Goal: Information Seeking & Learning: Learn about a topic

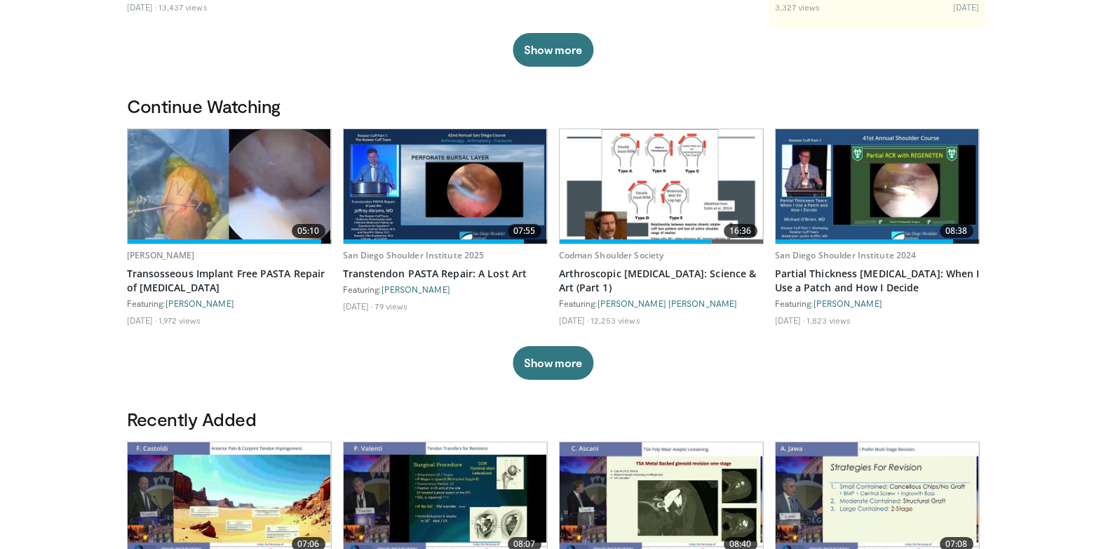
scroll to position [351, 0]
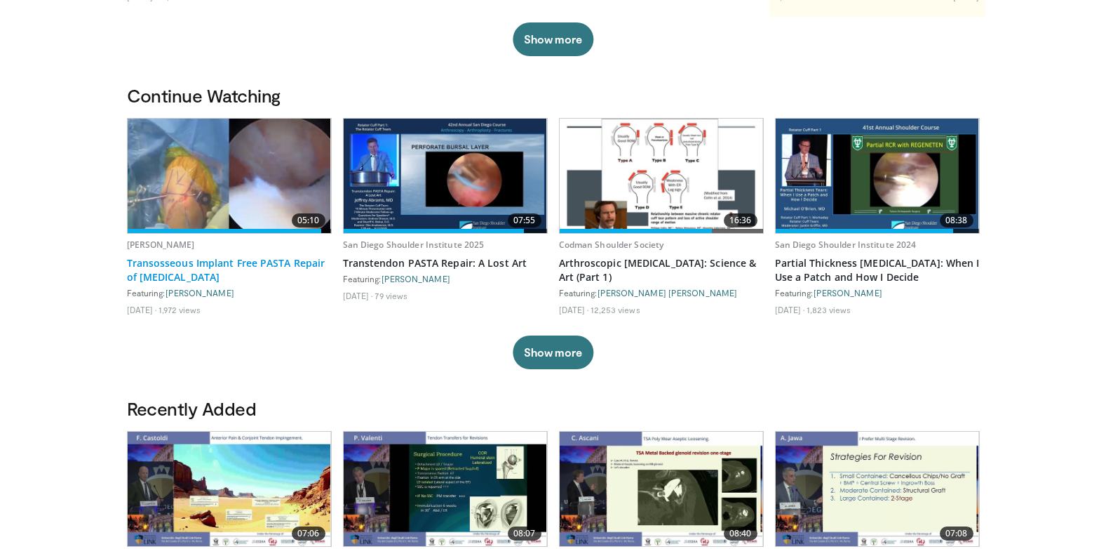
click at [180, 262] on link "Transosseous Implant Free PASTA Repair of [MEDICAL_DATA]" at bounding box center [229, 270] width 205 height 28
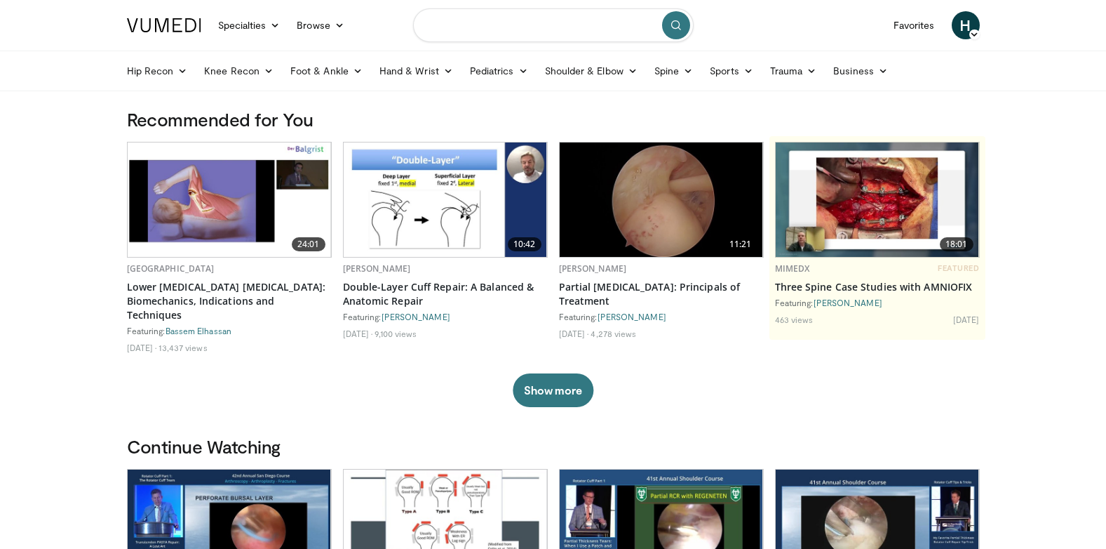
click at [494, 27] on input "Search topics, interventions" at bounding box center [553, 25] width 281 height 34
type input "**********"
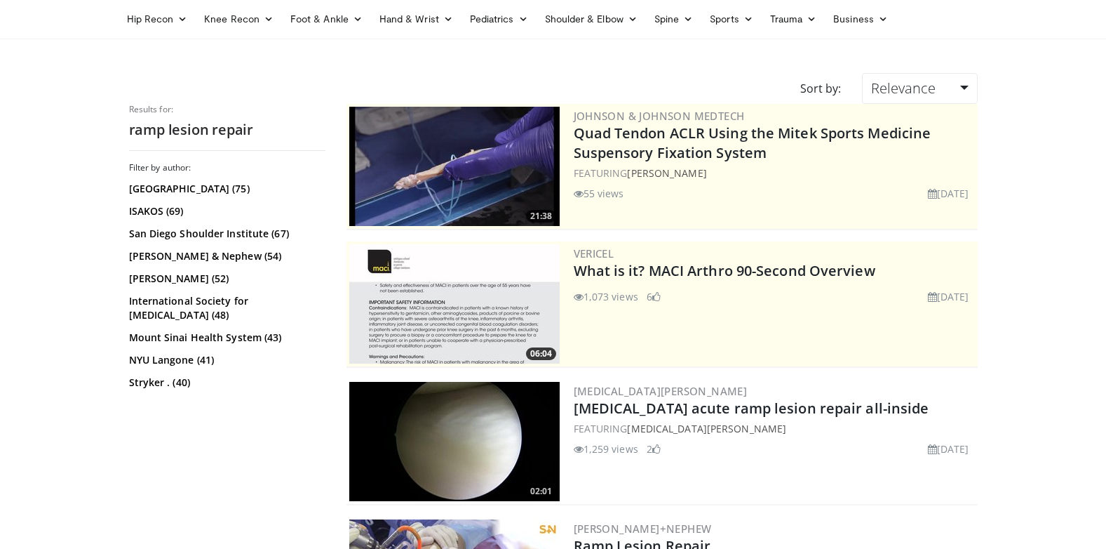
scroll to position [281, 0]
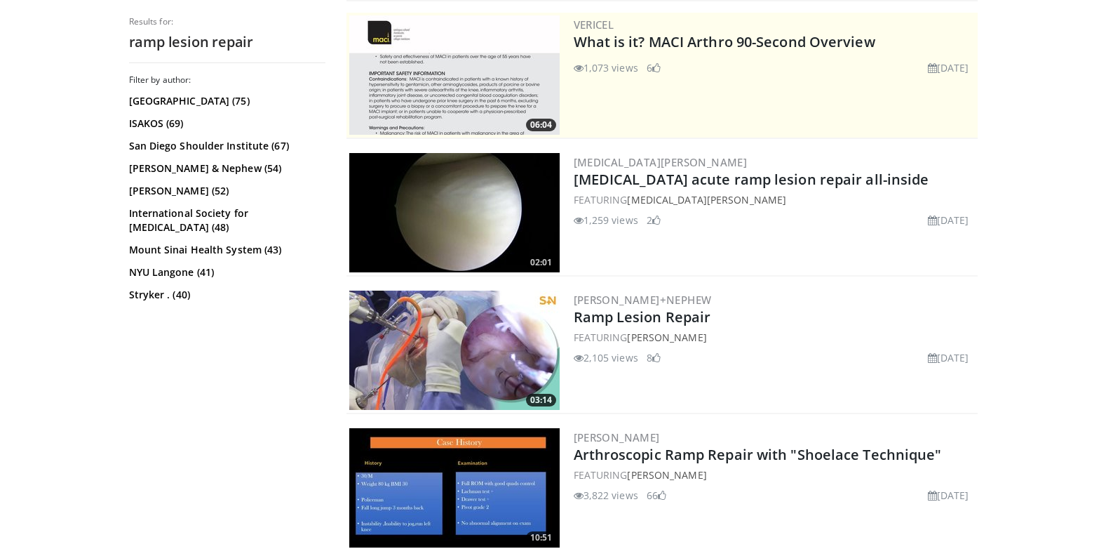
click at [470, 222] on img at bounding box center [454, 212] width 210 height 119
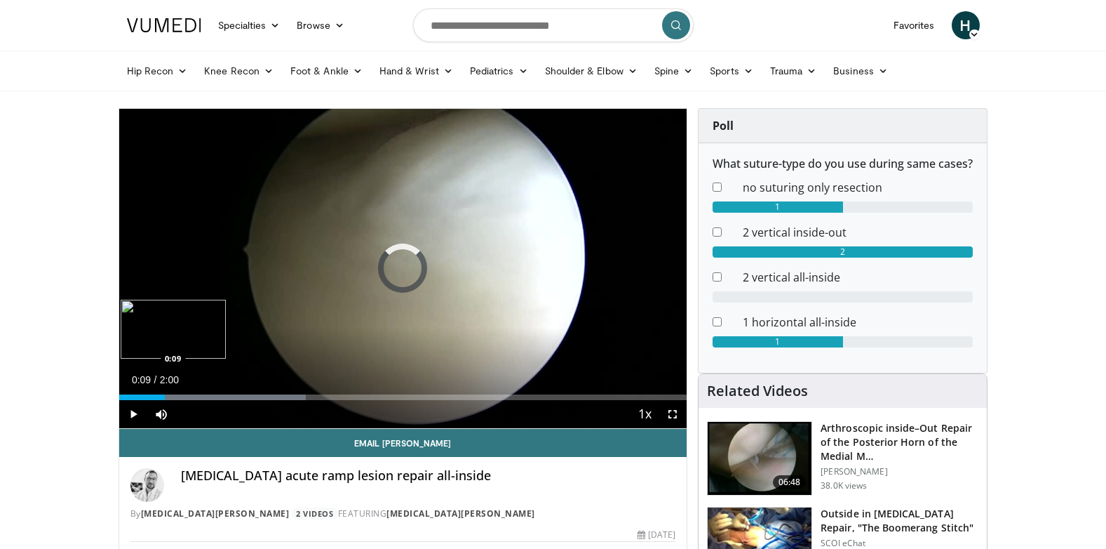
click at [165, 399] on div "Loaded : 32.87% 0:09 0:09" at bounding box center [403, 397] width 568 height 6
click at [196, 394] on div "Loaded : 49.33% 0:16 0:16" at bounding box center [403, 397] width 568 height 6
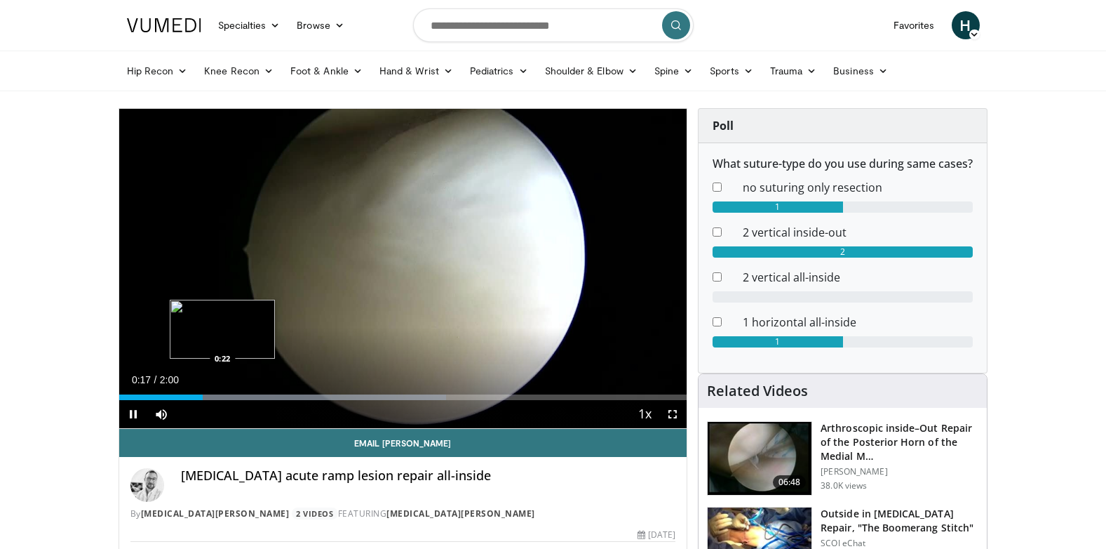
click at [222, 393] on div "Loaded : 57.56% 0:17 0:22" at bounding box center [403, 393] width 568 height 13
click at [254, 395] on div "Loaded : 65.79% 0:23 0:28" at bounding box center [403, 397] width 568 height 6
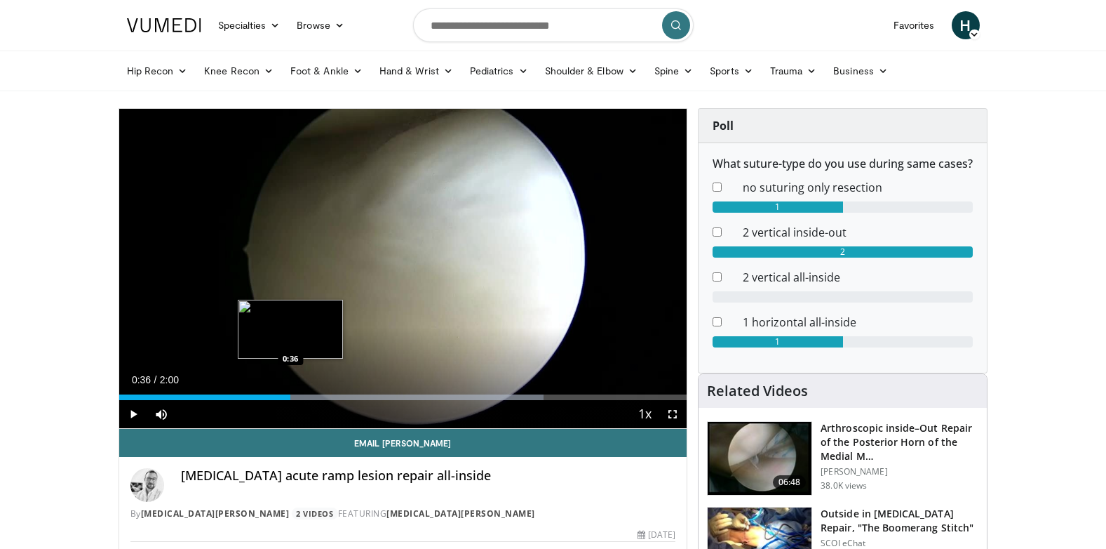
click at [290, 396] on div "Loaded : 74.75% 0:36 0:36" at bounding box center [403, 397] width 568 height 6
click at [269, 396] on div "0:45" at bounding box center [225, 397] width 213 height 6
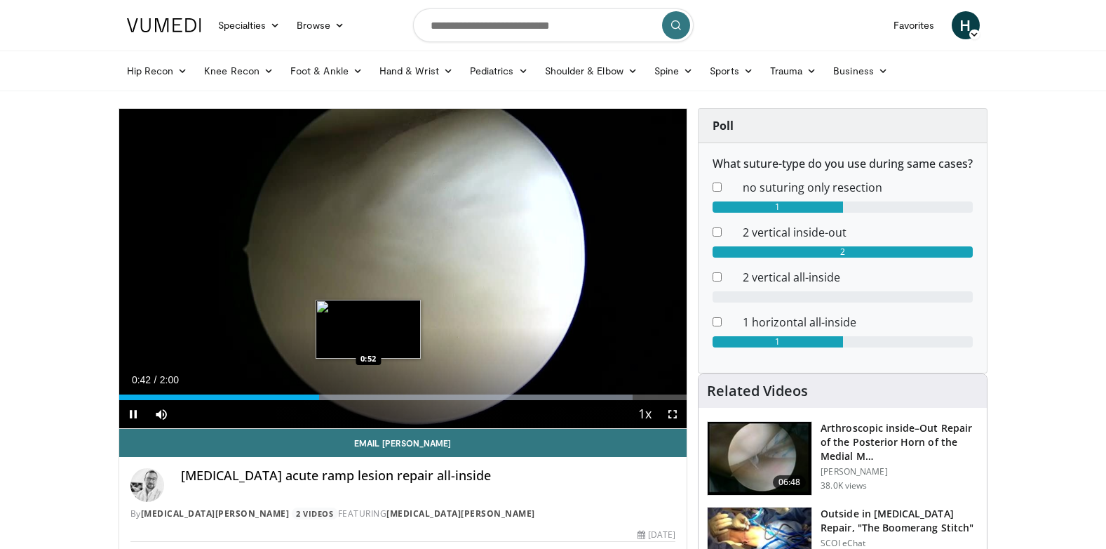
click at [368, 395] on div "Loaded : 90.49% 0:42 0:52" at bounding box center [403, 397] width 568 height 6
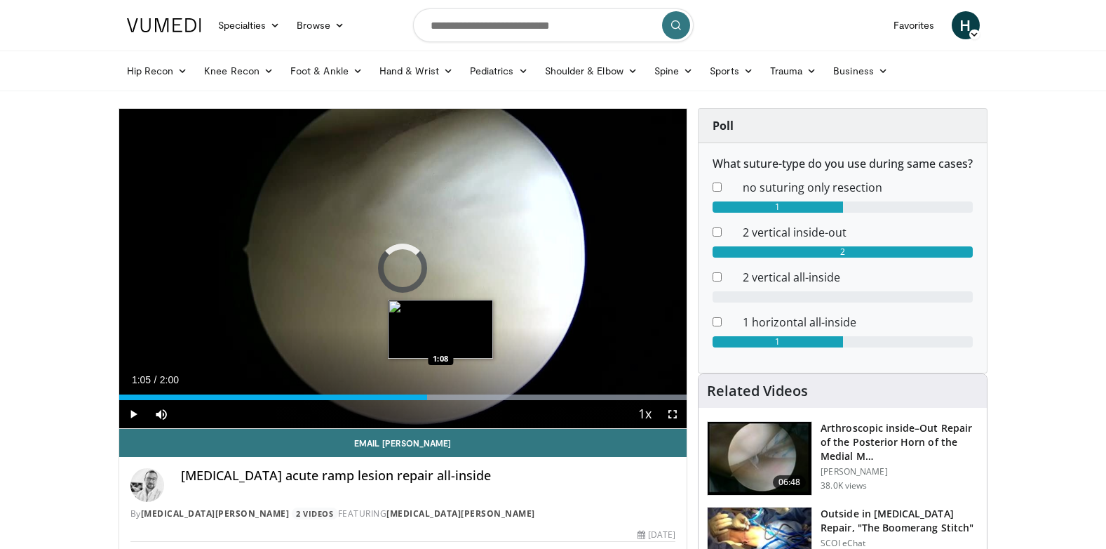
click at [442, 394] on div "Loaded : 100.00% 1:05 1:08" at bounding box center [403, 397] width 568 height 6
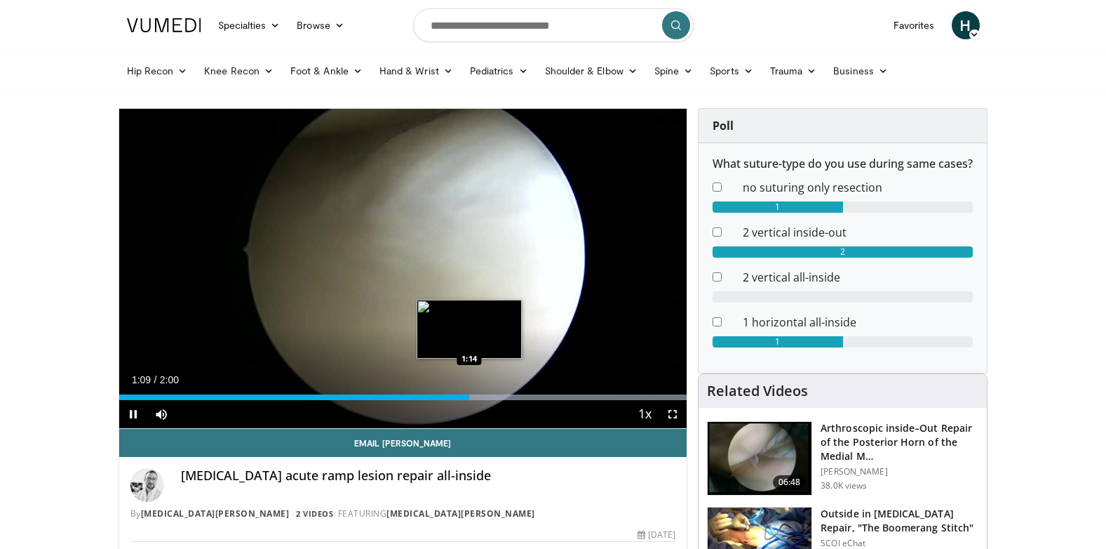
click at [470, 394] on div "Progress Bar" at bounding box center [478, 397] width 417 height 6
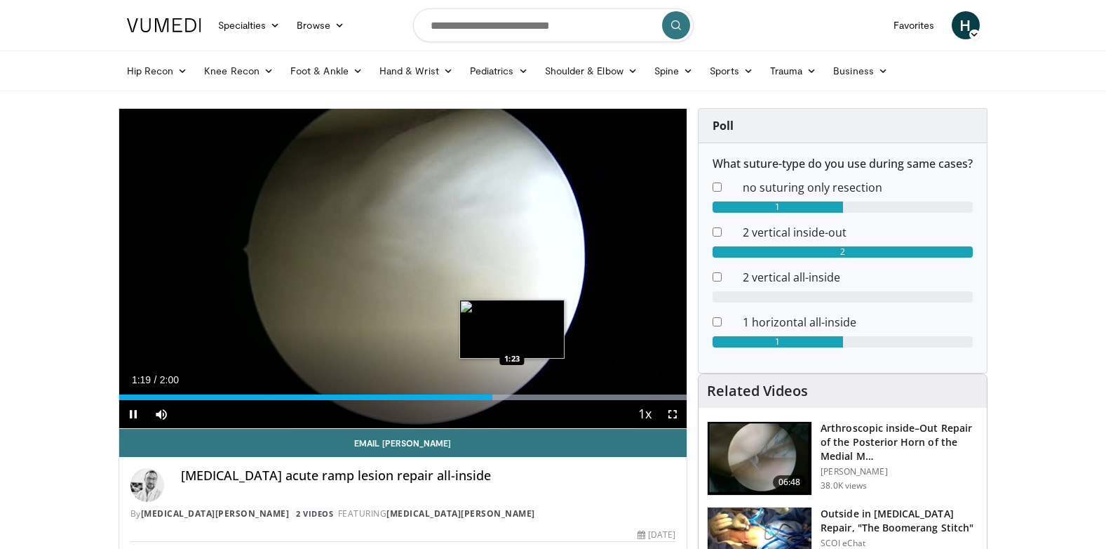
click at [513, 394] on div "Progress Bar" at bounding box center [478, 397] width 417 height 6
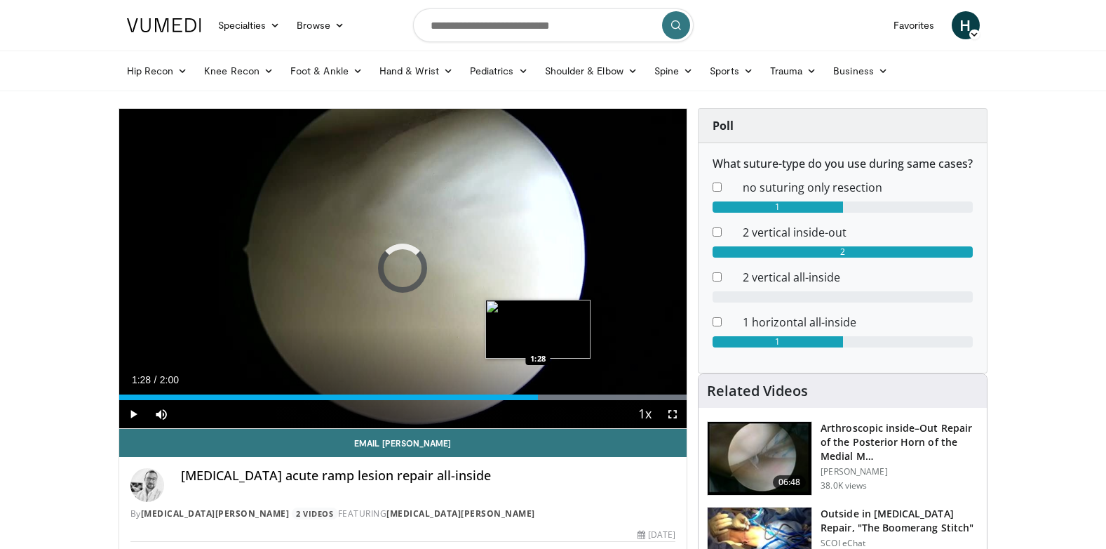
click at [539, 398] on div "Progress Bar" at bounding box center [478, 397] width 417 height 6
click at [565, 394] on div "Loaded : 100.00% 1:34 1:34" at bounding box center [403, 397] width 568 height 6
click at [590, 394] on div "Progress Bar" at bounding box center [590, 397] width 1 height 6
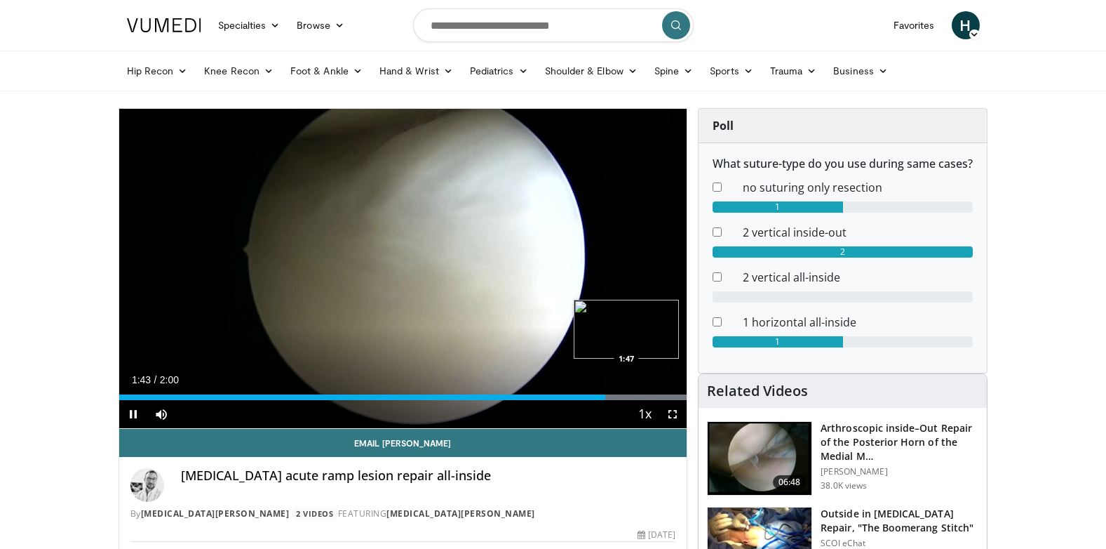
click at [629, 394] on div "Loaded : 100.00% 1:43 1:47" at bounding box center [403, 397] width 568 height 6
click at [667, 397] on div "Progress Bar" at bounding box center [478, 397] width 417 height 6
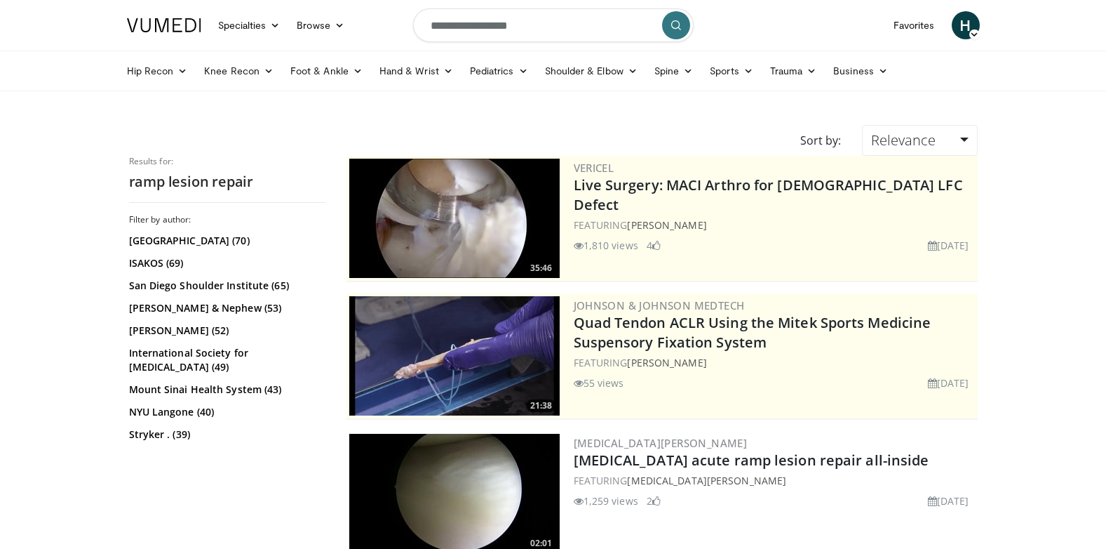
scroll to position [281, 0]
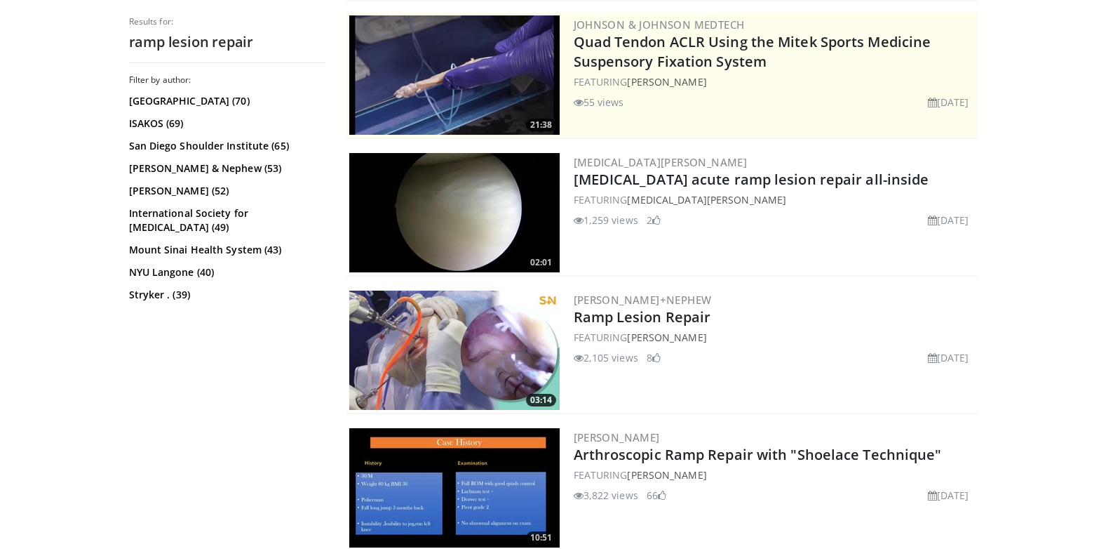
click at [502, 341] on img at bounding box center [454, 349] width 210 height 119
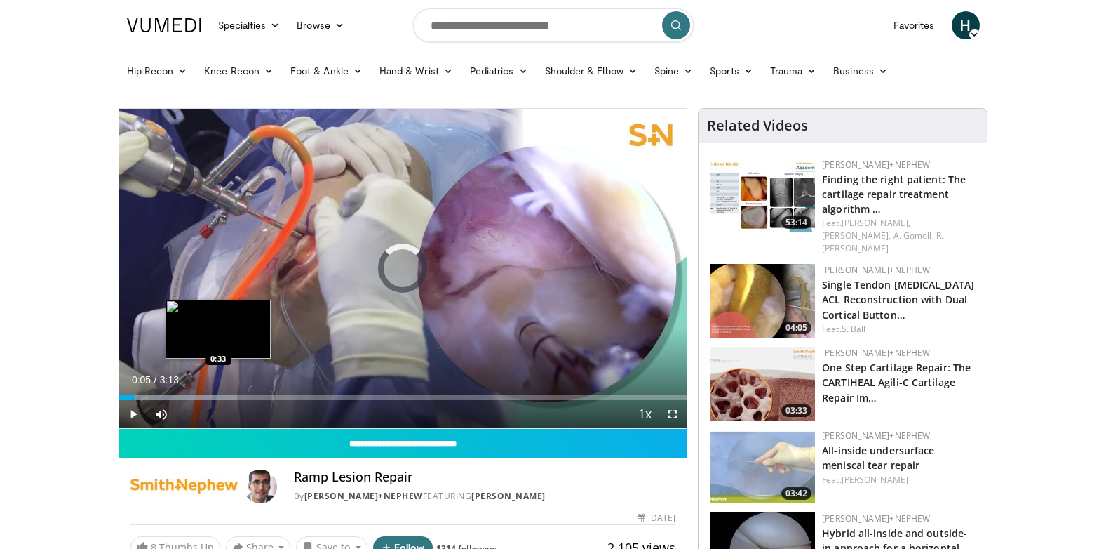
click at [218, 394] on div "Loaded : 20.74% 0:05 0:33" at bounding box center [403, 397] width 568 height 6
click at [219, 396] on div "0:44" at bounding box center [169, 397] width 100 height 6
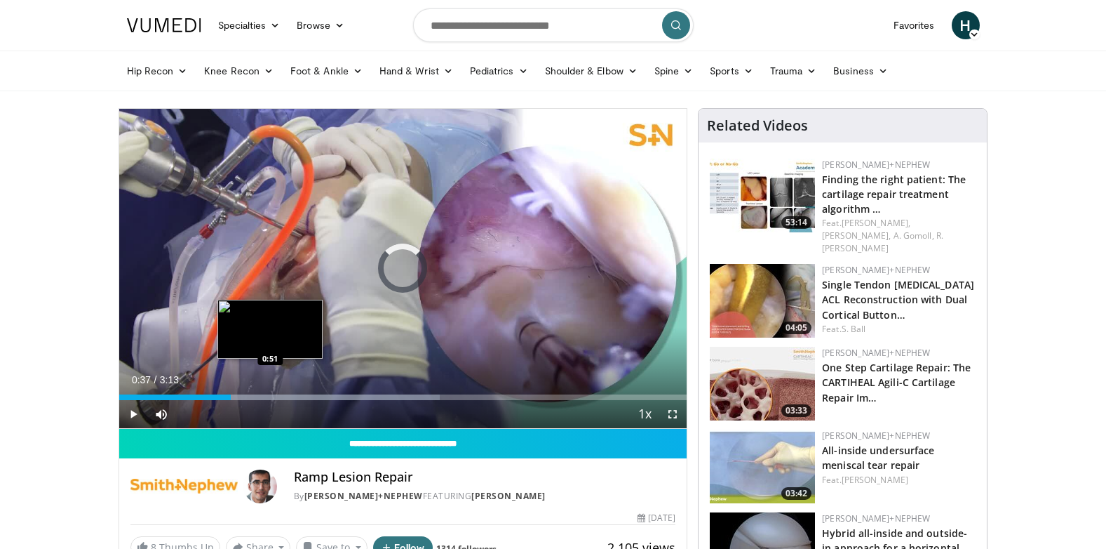
click at [270, 392] on div "Loaded : 56.48% 0:38 0:51" at bounding box center [403, 393] width 568 height 13
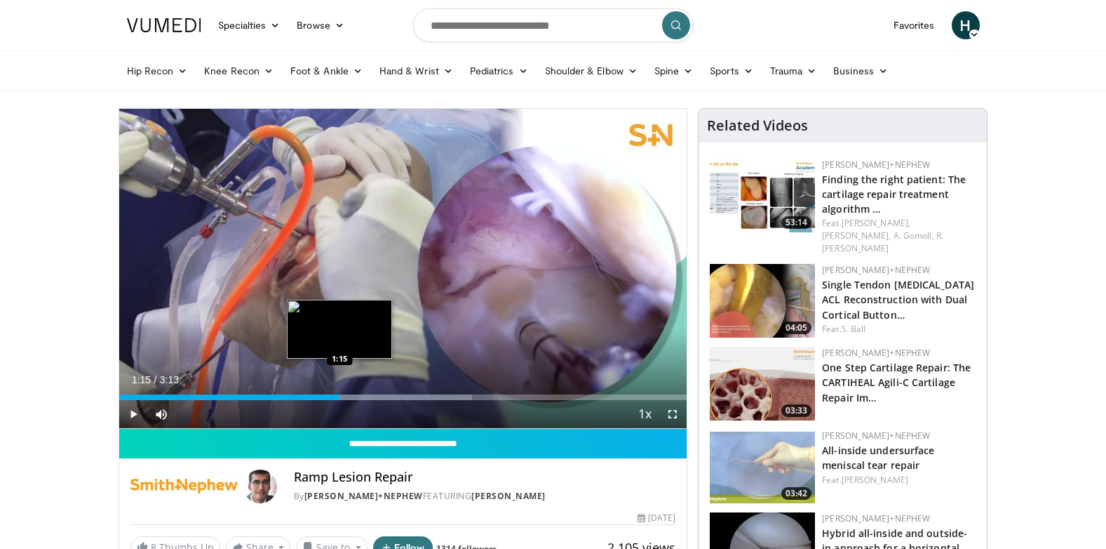
click at [340, 394] on div "Loaded : 62.22% 0:59 1:15" at bounding box center [403, 397] width 568 height 6
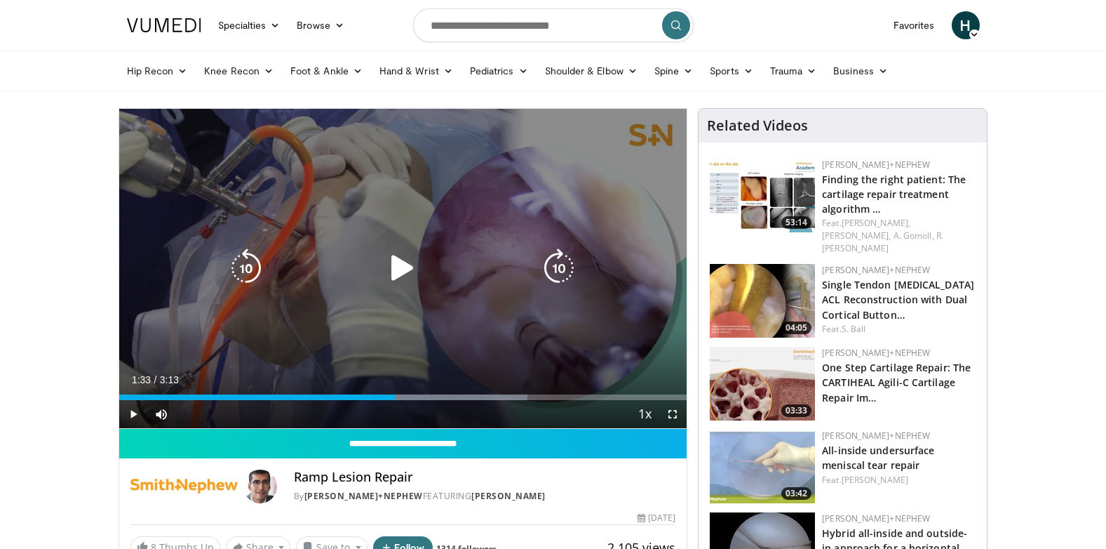
click at [396, 394] on div "Progress Bar" at bounding box center [391, 397] width 273 height 6
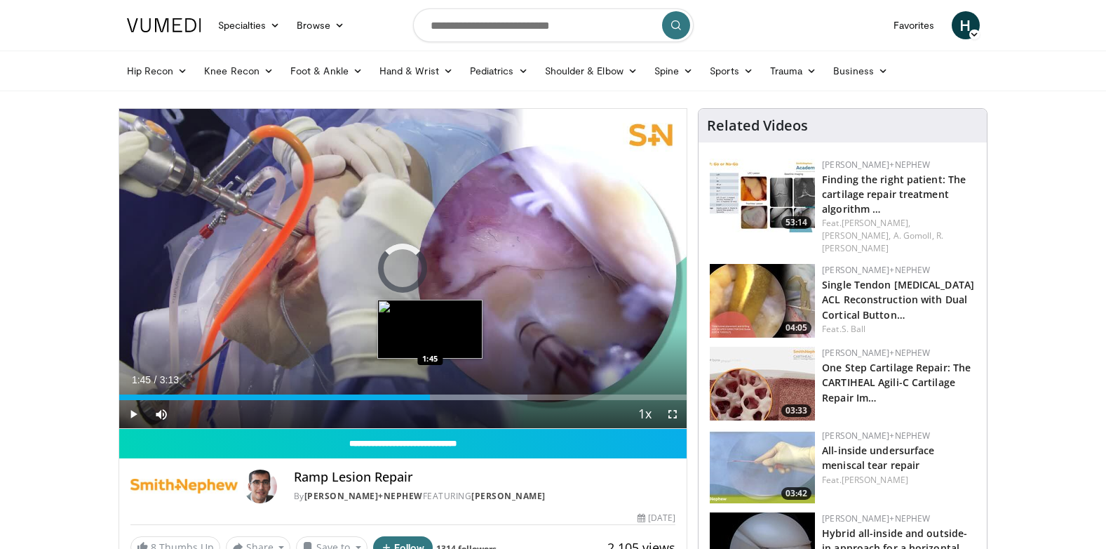
click at [430, 395] on div "Loaded : 71.89% 1:34 1:45" at bounding box center [403, 397] width 568 height 6
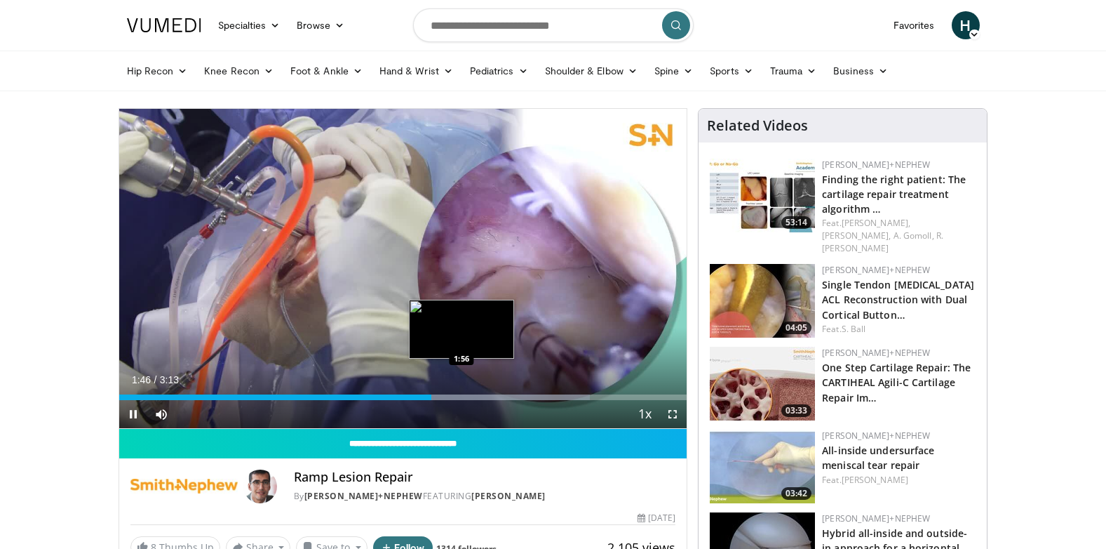
click at [464, 396] on div "Loaded : 82.96% 1:46 1:56" at bounding box center [403, 397] width 568 height 6
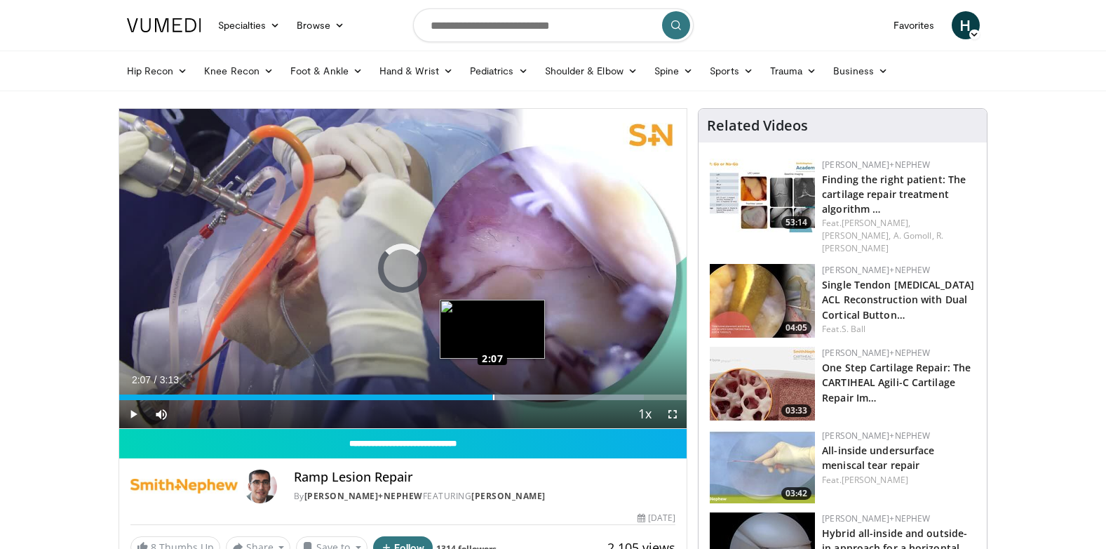
click at [493, 396] on div "Loaded : 92.44% 2:07 2:07" at bounding box center [403, 397] width 568 height 6
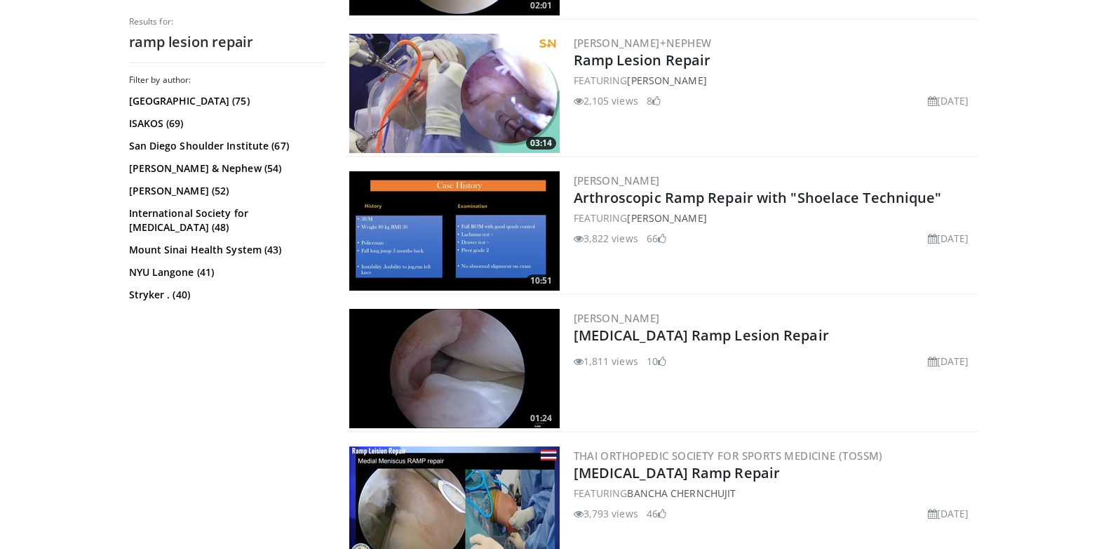
scroll to position [561, 0]
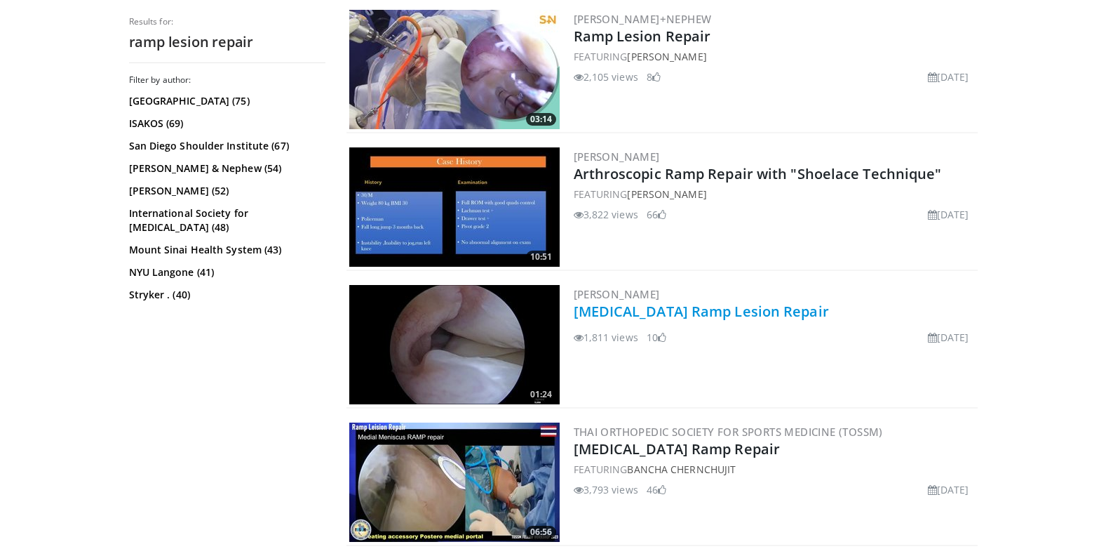
click at [655, 311] on link "Medial Meniscus Ramp Lesion Repair" at bounding box center [701, 311] width 255 height 19
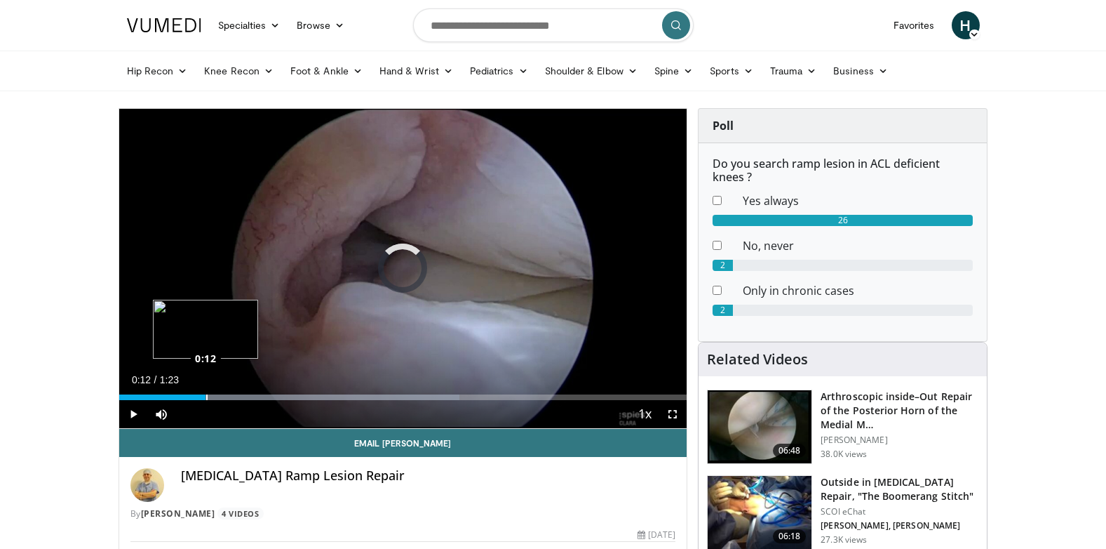
click at [206, 399] on div "Loaded : 59.97% 0:12 0:12" at bounding box center [403, 397] width 568 height 6
click at [254, 394] on div "Loaded : 71.98% 0:14 0:19" at bounding box center [403, 397] width 568 height 6
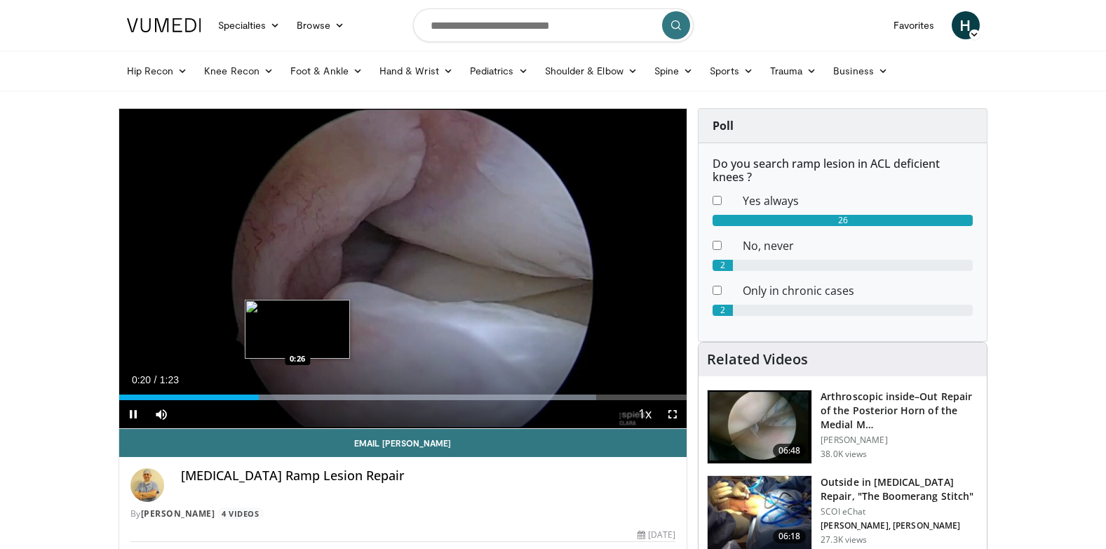
click at [297, 398] on div "Loaded : 83.99% 0:20 0:26" at bounding box center [403, 397] width 568 height 6
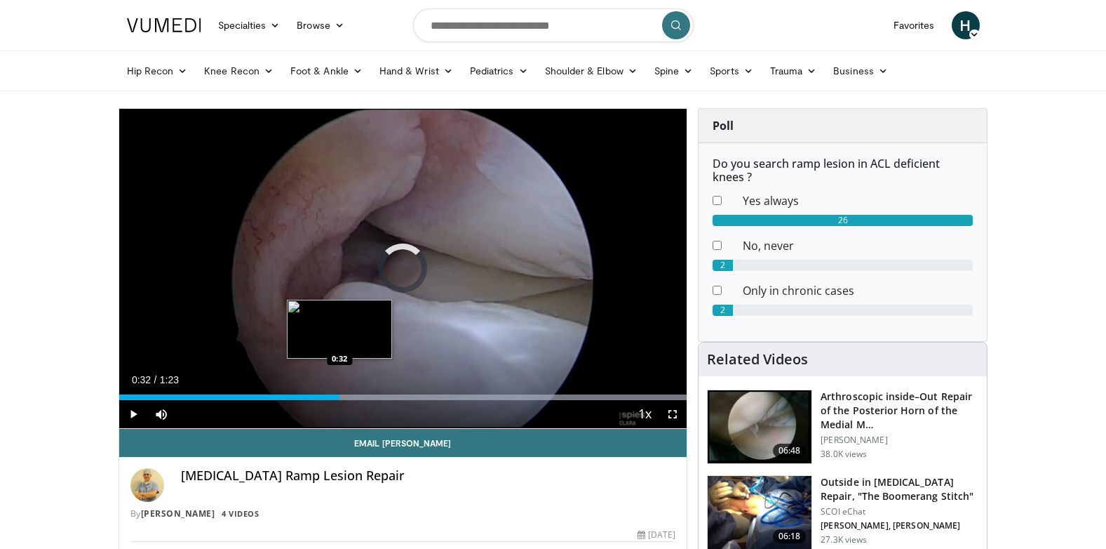
click at [340, 396] on div "Loaded : 100.00% 0:32 0:32" at bounding box center [403, 397] width 568 height 6
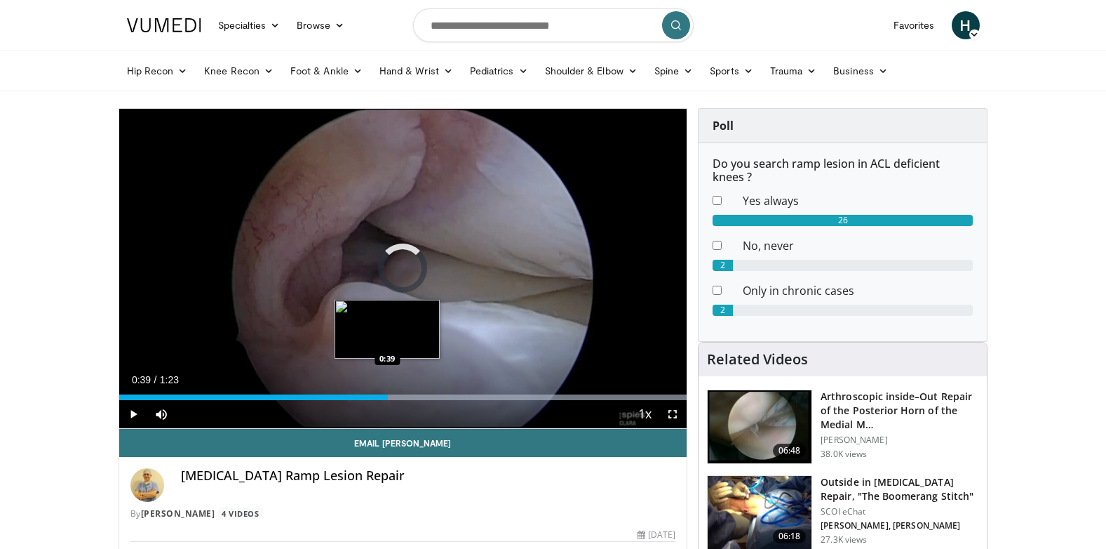
click at [388, 394] on div "Loaded : 100.00% 0:39 0:39" at bounding box center [403, 397] width 568 height 6
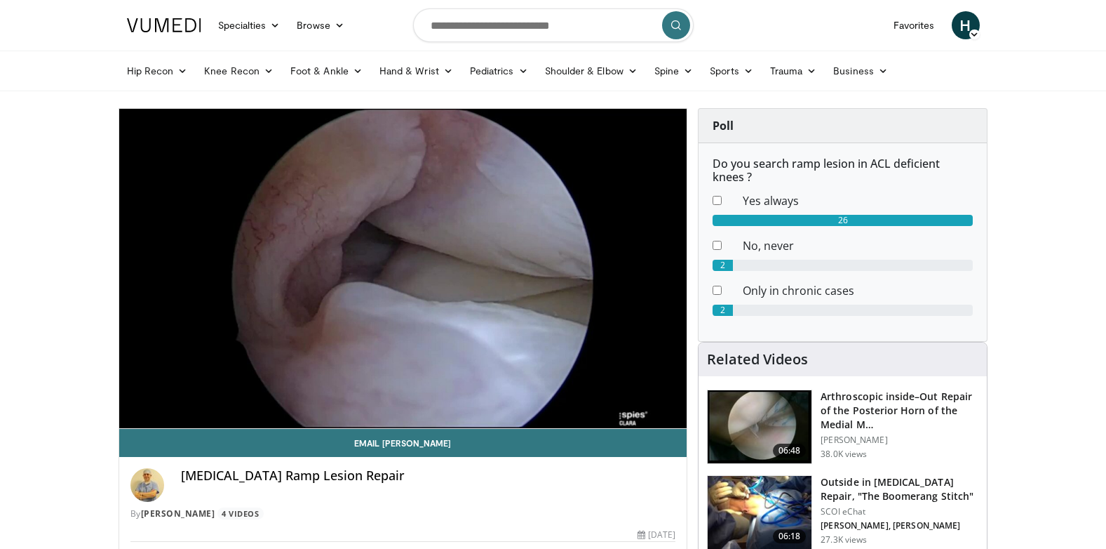
click at [427, 394] on video-js "**********" at bounding box center [403, 269] width 568 height 320
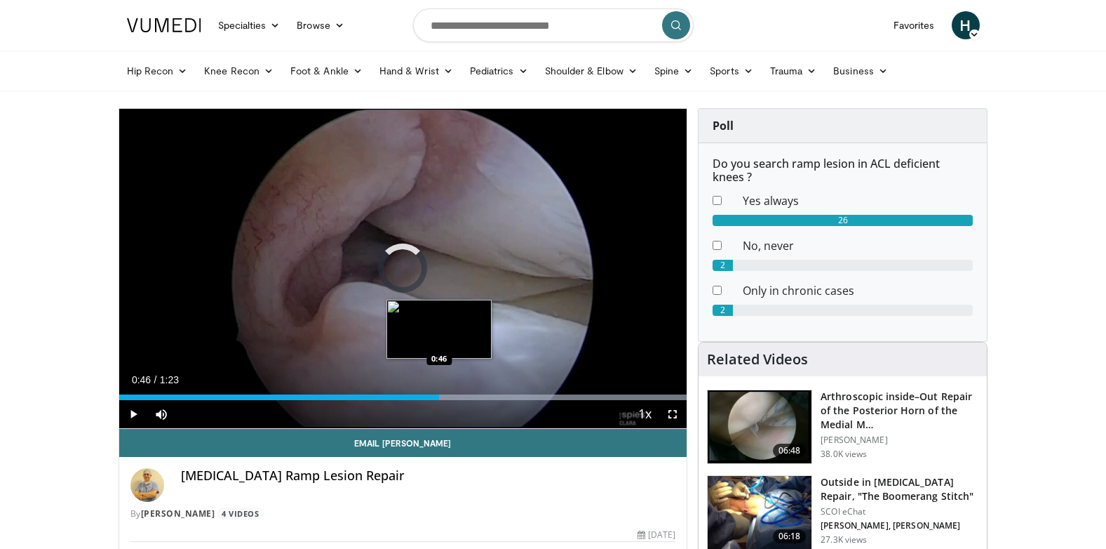
drag, startPoint x: 439, startPoint y: 394, endPoint x: 446, endPoint y: 393, distance: 7.1
click at [440, 394] on div "Loaded : 100.00% 0:46 0:46" at bounding box center [403, 397] width 568 height 6
click at [478, 392] on div "Loaded : 100.00% 0:47 0:52" at bounding box center [403, 393] width 568 height 13
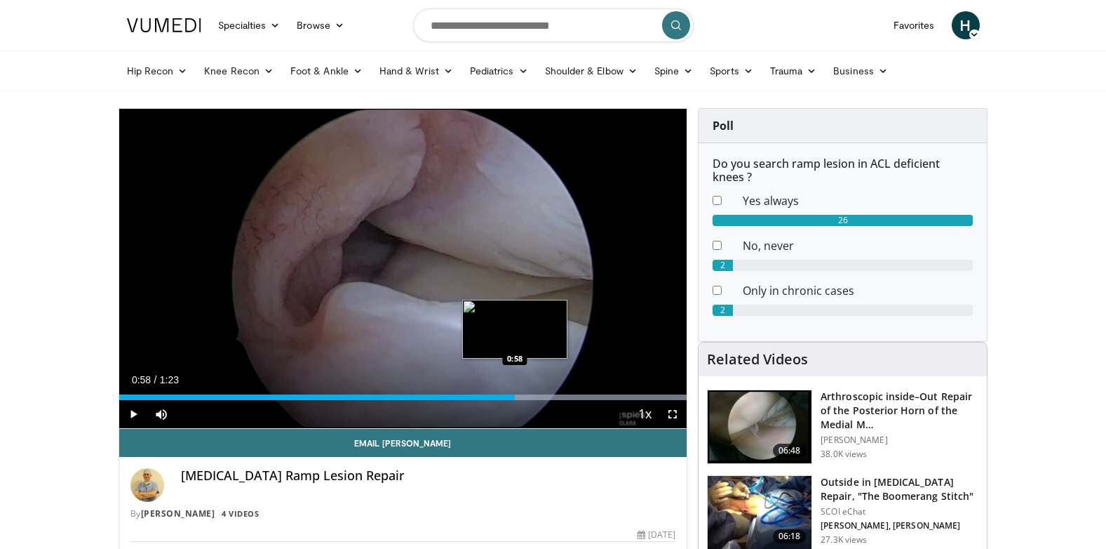
click at [515, 396] on div "Loaded : 100.00% 0:58 0:58" at bounding box center [403, 397] width 568 height 6
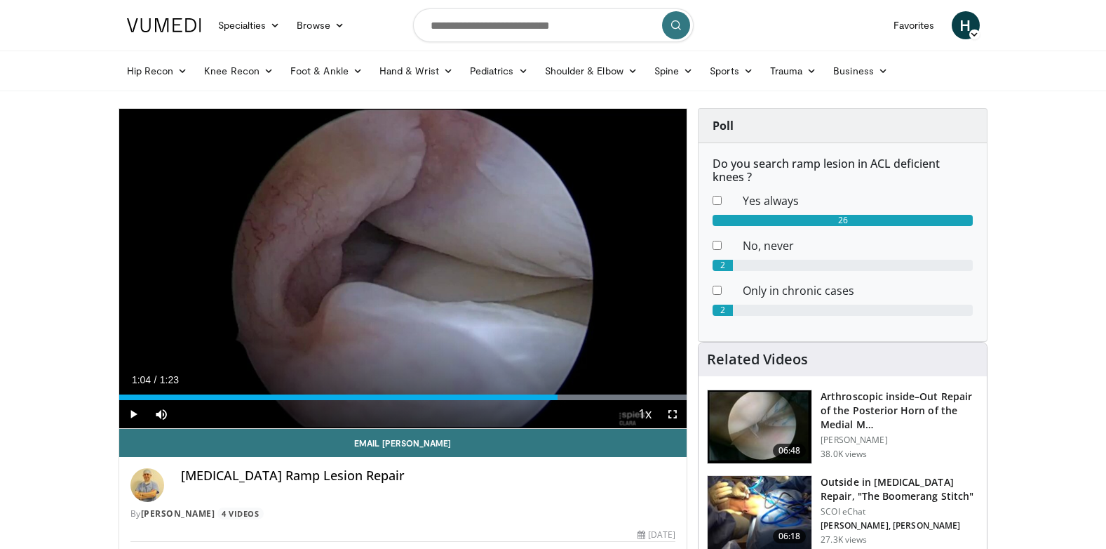
click at [558, 396] on div "Loaded : 100.00% 1:04 1:04" at bounding box center [403, 397] width 568 height 6
click at [585, 396] on div "Loaded : 100.00% 1:04 1:08" at bounding box center [403, 397] width 568 height 6
click at [604, 395] on div "Loaded : 100.00% 1:11 1:11" at bounding box center [403, 397] width 568 height 6
click at [622, 394] on div "Loaded : 100.00% 1:11 1:13" at bounding box center [403, 397] width 568 height 6
click at [141, 411] on span "Video Player" at bounding box center [133, 414] width 28 height 28
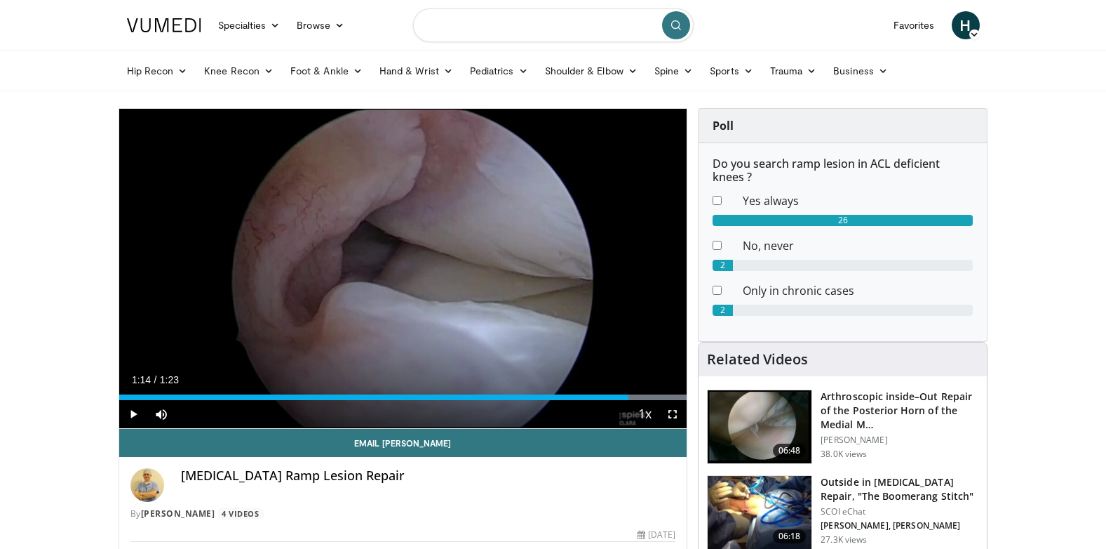
click at [502, 31] on input "Search topics, interventions" at bounding box center [553, 25] width 281 height 34
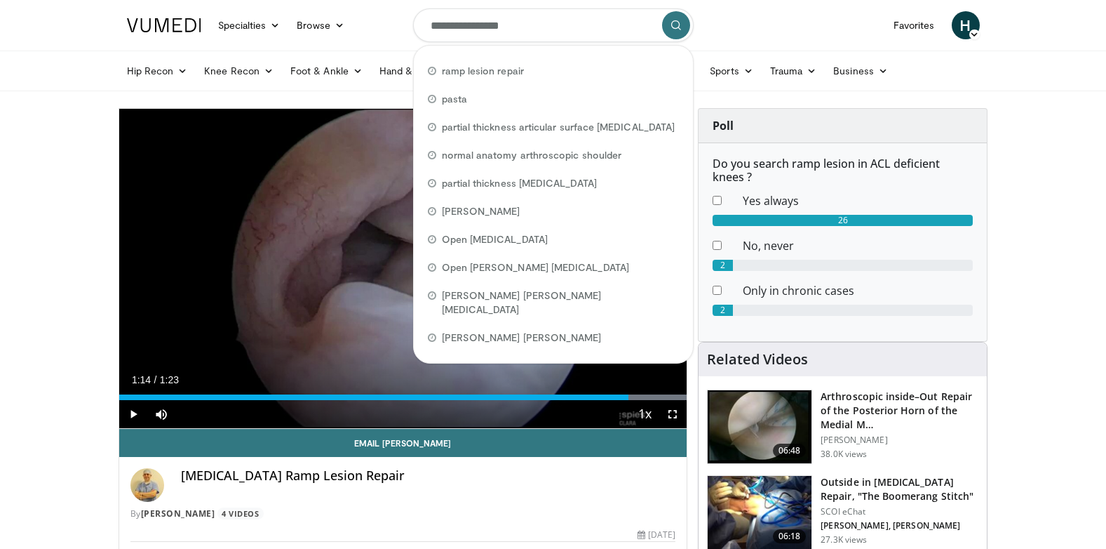
type input "**********"
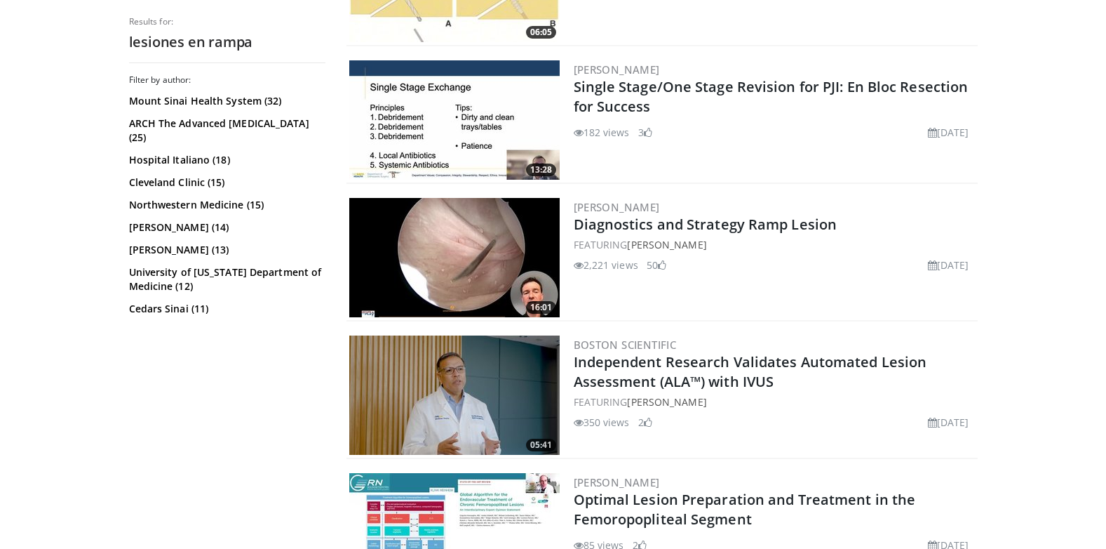
scroll to position [1544, 0]
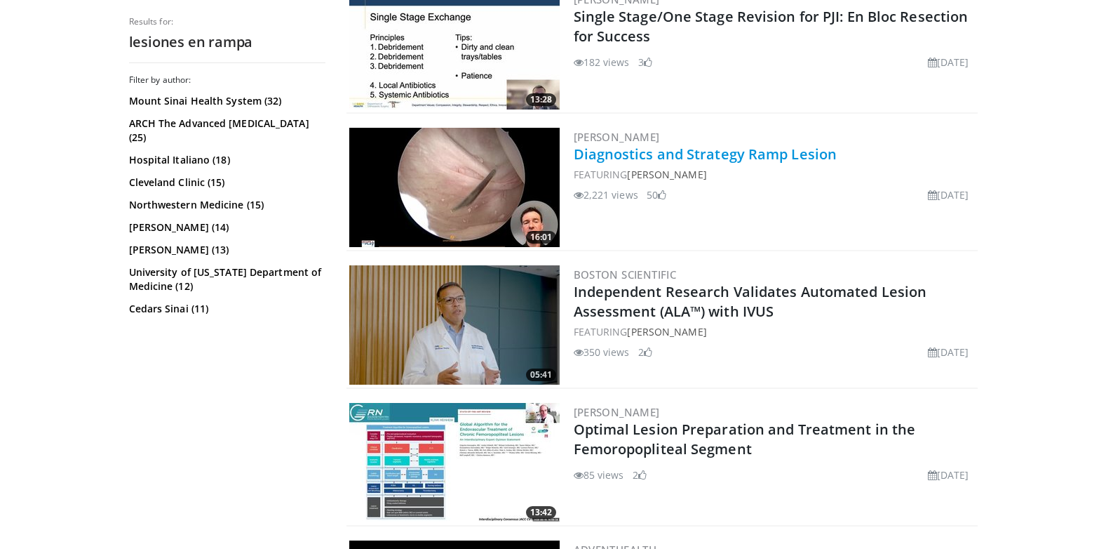
click at [670, 155] on link "Diagnostics and Strategy Ramp Lesion" at bounding box center [706, 154] width 264 height 19
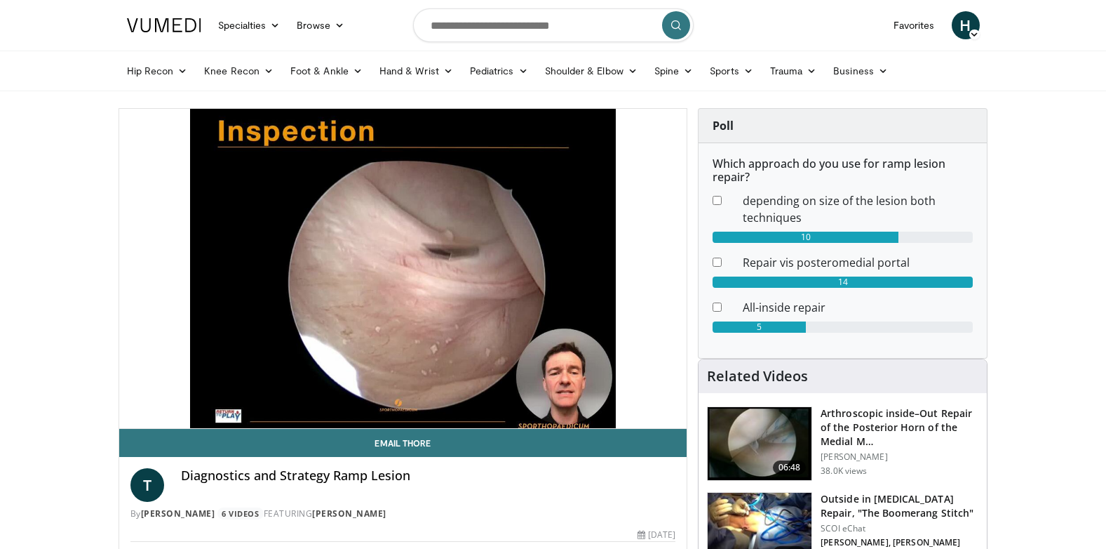
click at [0, 236] on html "Specialties Adult & Family Medicine Allergy, [MEDICAL_DATA], Immunology Anesthe…" at bounding box center [553, 274] width 1106 height 549
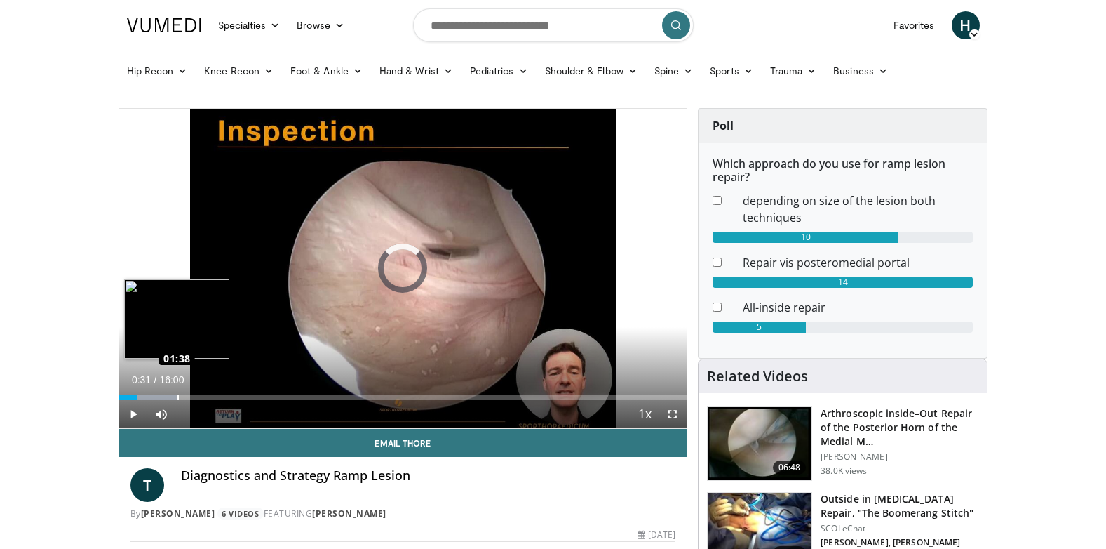
click at [177, 392] on div "Loaded : 10.32% 01:36 01:38" at bounding box center [403, 393] width 568 height 13
click at [209, 396] on div "Loaded : 16.65% 02:31 02:33" at bounding box center [403, 397] width 568 height 6
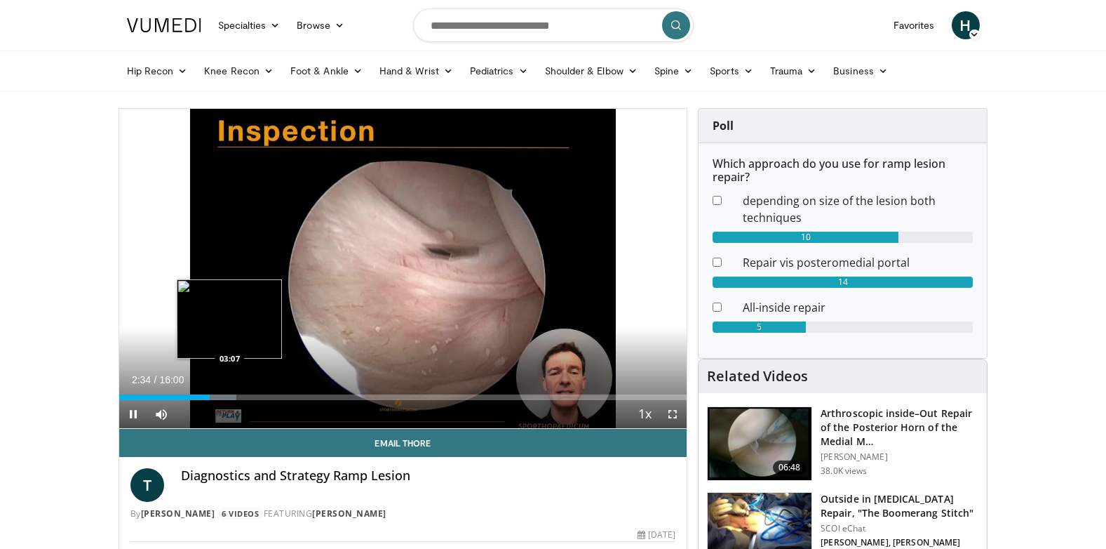
click at [230, 396] on div "Progress Bar" at bounding box center [214, 397] width 44 height 6
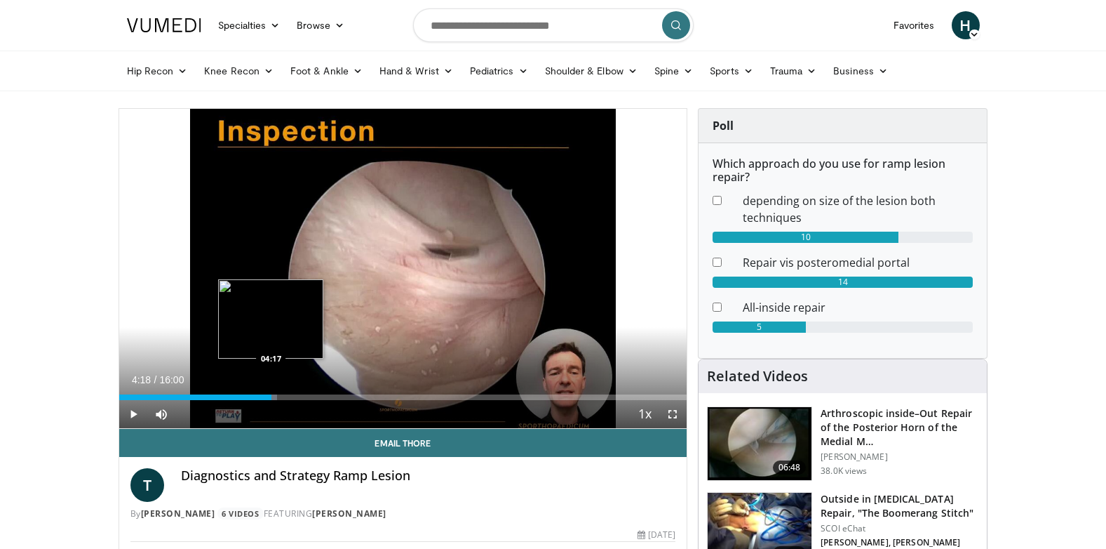
click at [272, 394] on div "Loaded : 27.87% 04:18 04:17" at bounding box center [403, 397] width 568 height 6
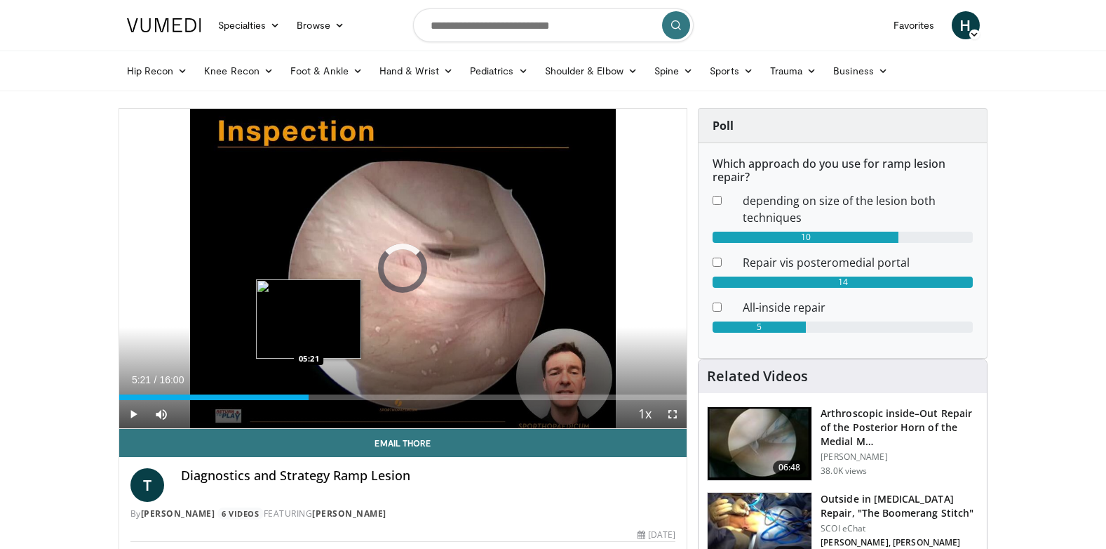
click at [309, 396] on div "Loaded : 32.00% 05:21 05:21" at bounding box center [403, 397] width 568 height 6
click at [339, 394] on div "Loaded : 36.43% 05:22 06:12" at bounding box center [403, 397] width 568 height 6
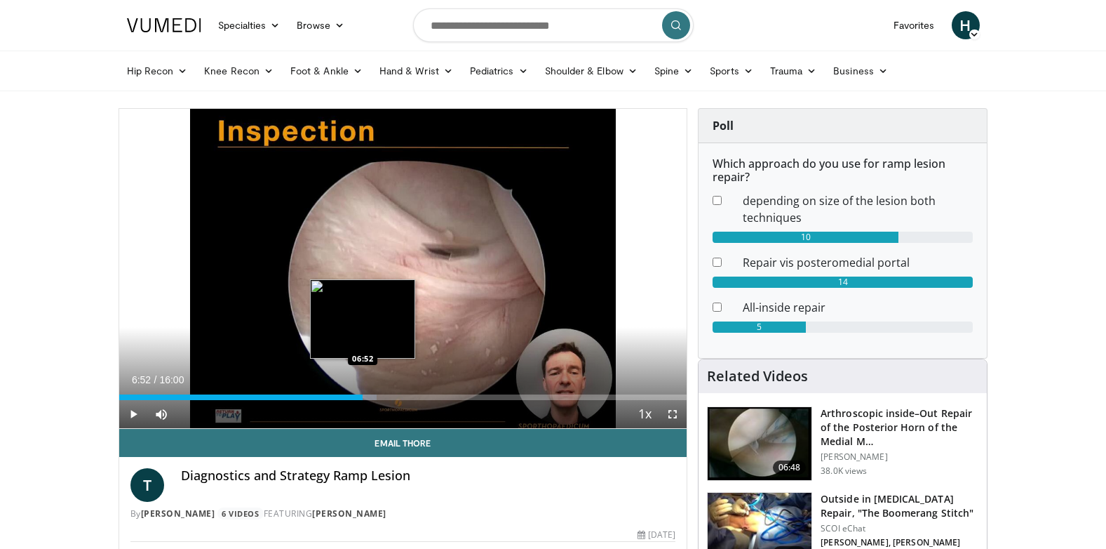
click at [363, 396] on div "Loaded : 45.42% 06:52 06:52" at bounding box center [403, 397] width 568 height 6
click at [392, 393] on div "Loaded : 47.49% 06:53 07:42" at bounding box center [403, 393] width 568 height 13
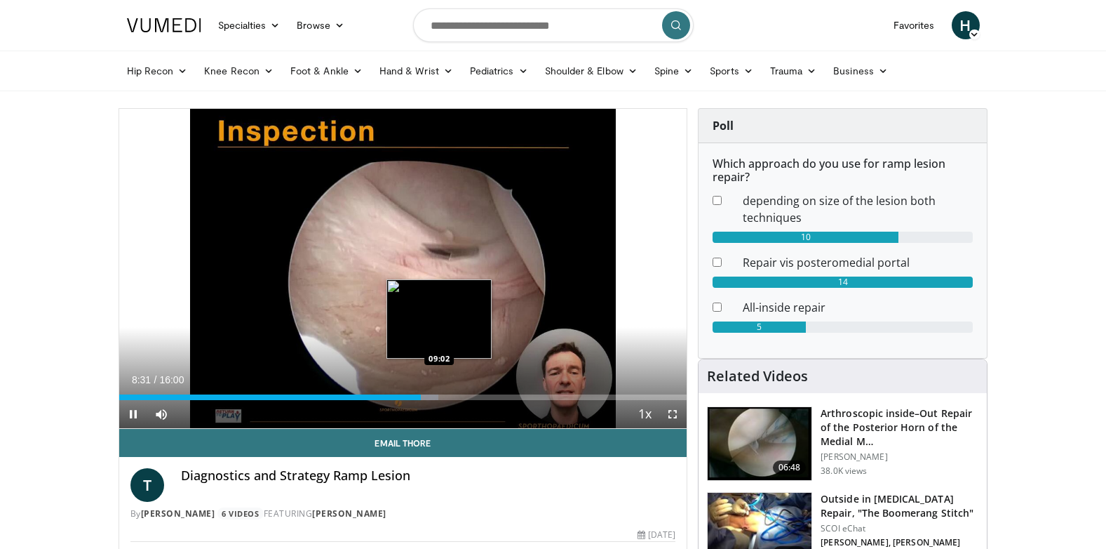
click at [439, 394] on div "Loaded : 56.20% 08:31 09:02" at bounding box center [403, 397] width 568 height 6
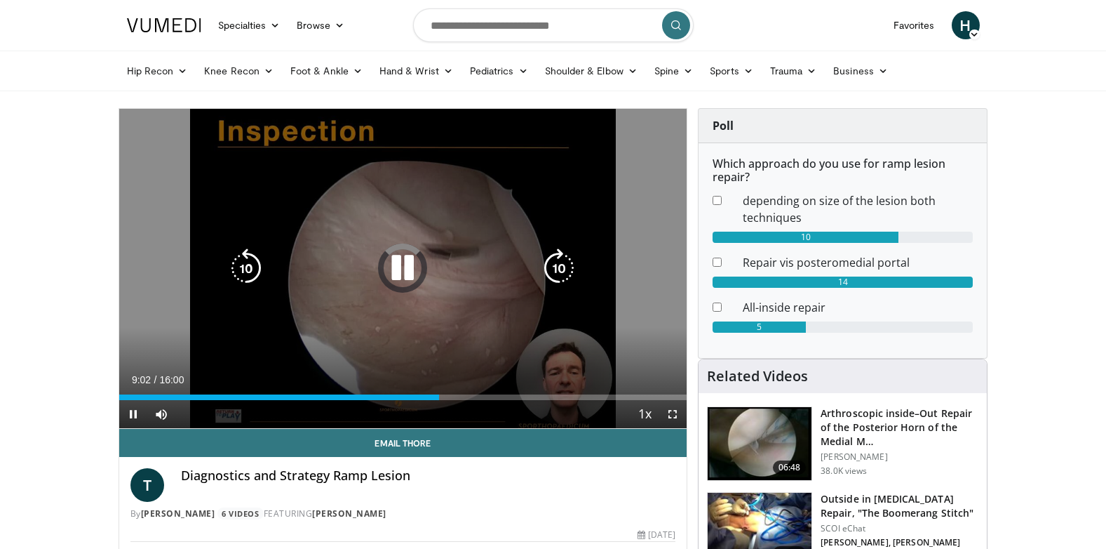
click at [251, 267] on icon "Video Player" at bounding box center [246, 267] width 39 height 39
click at [257, 266] on icon "Video Player" at bounding box center [246, 267] width 39 height 39
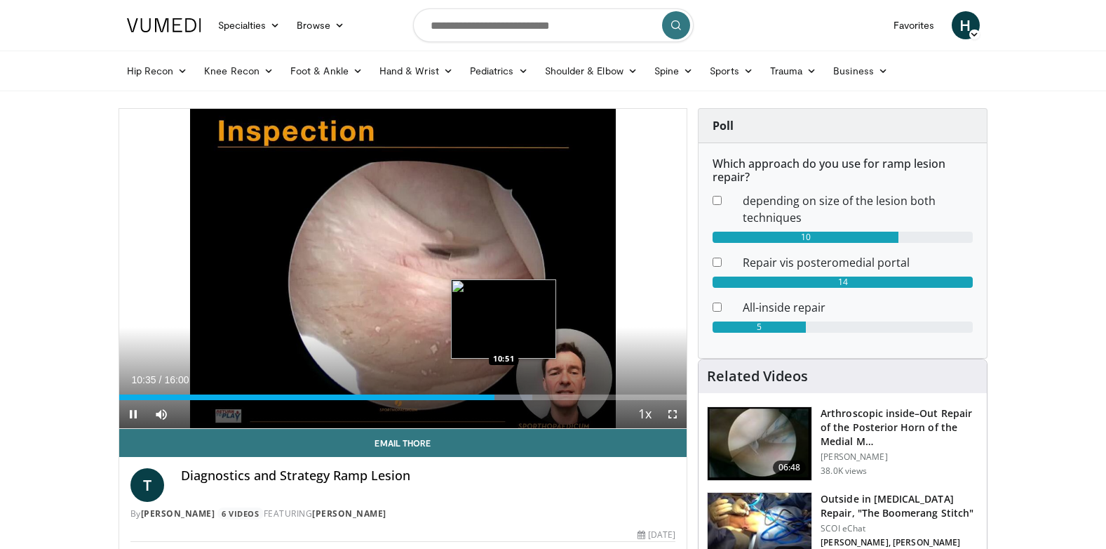
click at [504, 394] on div "Progress Bar" at bounding box center [504, 397] width 56 height 6
click at [530, 394] on div "Progress Bar" at bounding box center [516, 397] width 57 height 6
click at [496, 395] on div "11:39" at bounding box center [325, 397] width 413 height 6
click at [525, 395] on div "Loaded : 75.36% 11:02 11:26" at bounding box center [403, 397] width 568 height 6
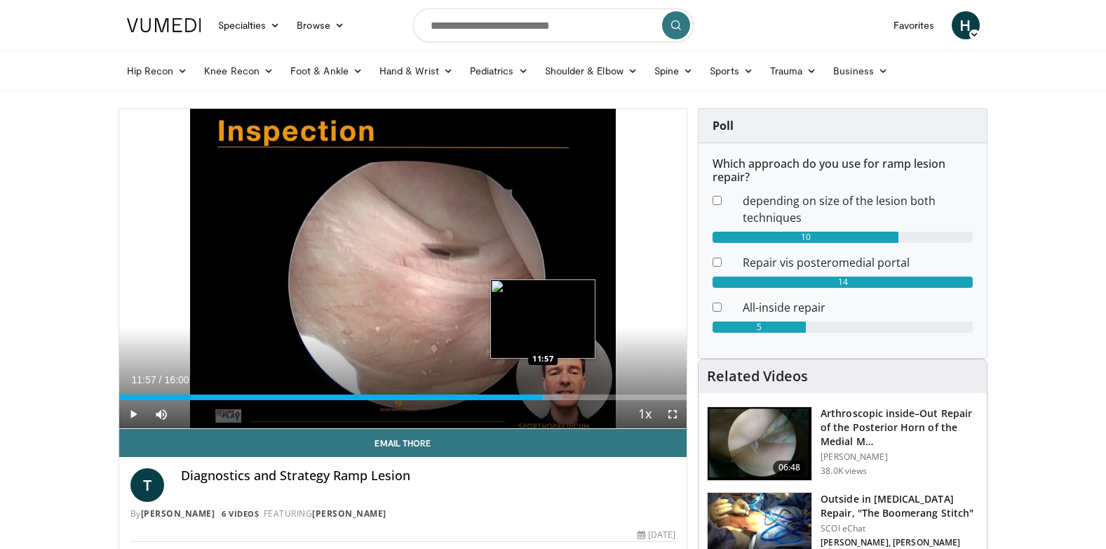
click at [544, 394] on div "Progress Bar" at bounding box center [535, 397] width 55 height 6
click at [564, 393] on div "Loaded : 81.18% 11:58 12:33" at bounding box center [403, 393] width 568 height 13
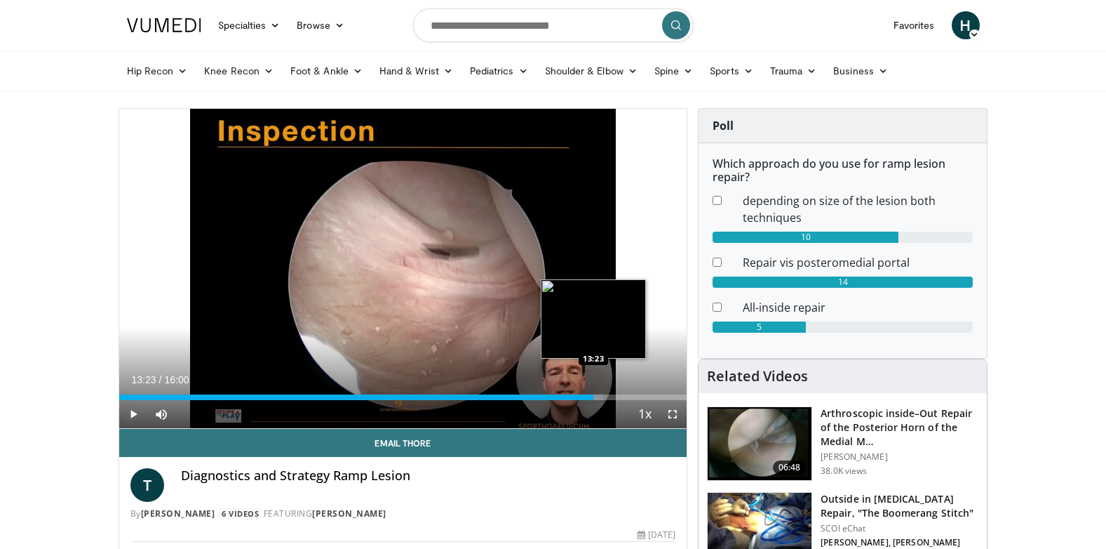
click at [594, 394] on div "Progress Bar" at bounding box center [575, 397] width 57 height 6
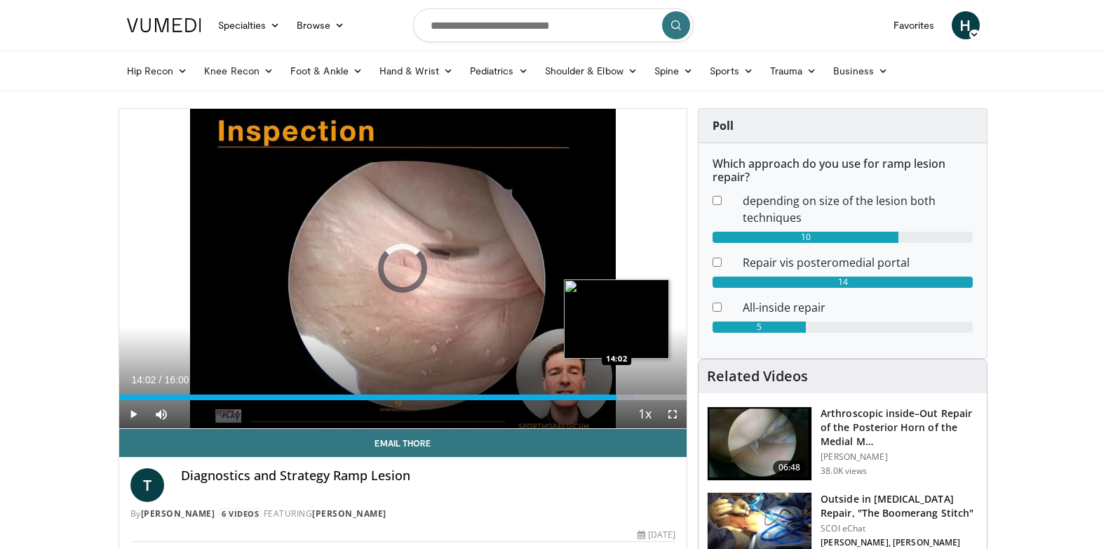
click at [617, 396] on div "Loaded : 90.55% 14:02 14:02" at bounding box center [403, 397] width 568 height 6
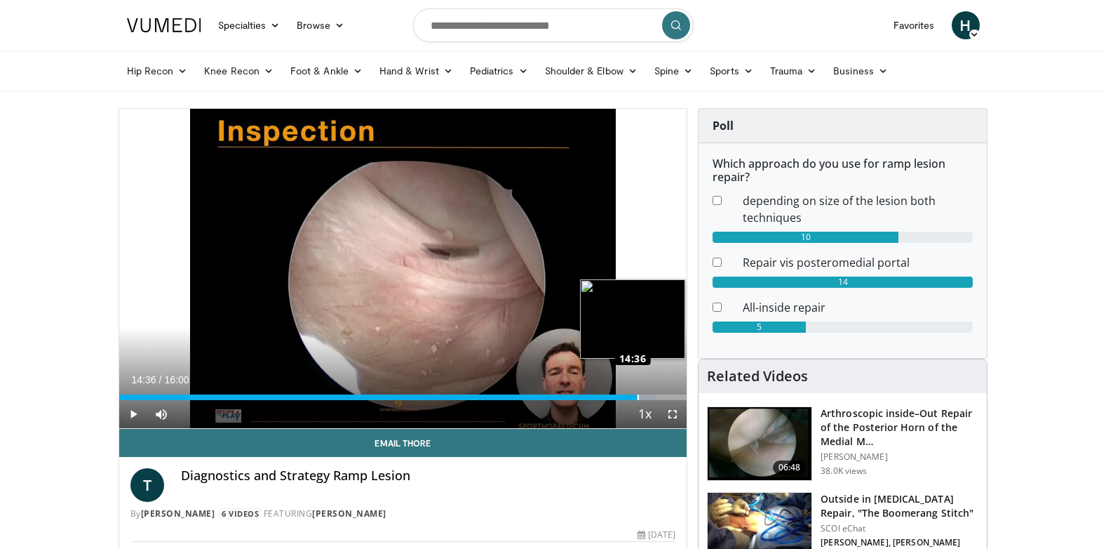
click at [637, 394] on div "Loaded : 94.71% 14:36 14:36" at bounding box center [403, 397] width 568 height 6
click at [653, 396] on div "Loaded : 98.07% 15:03 15:02" at bounding box center [403, 397] width 568 height 6
click at [668, 396] on div "Progress Bar" at bounding box center [659, 397] width 46 height 6
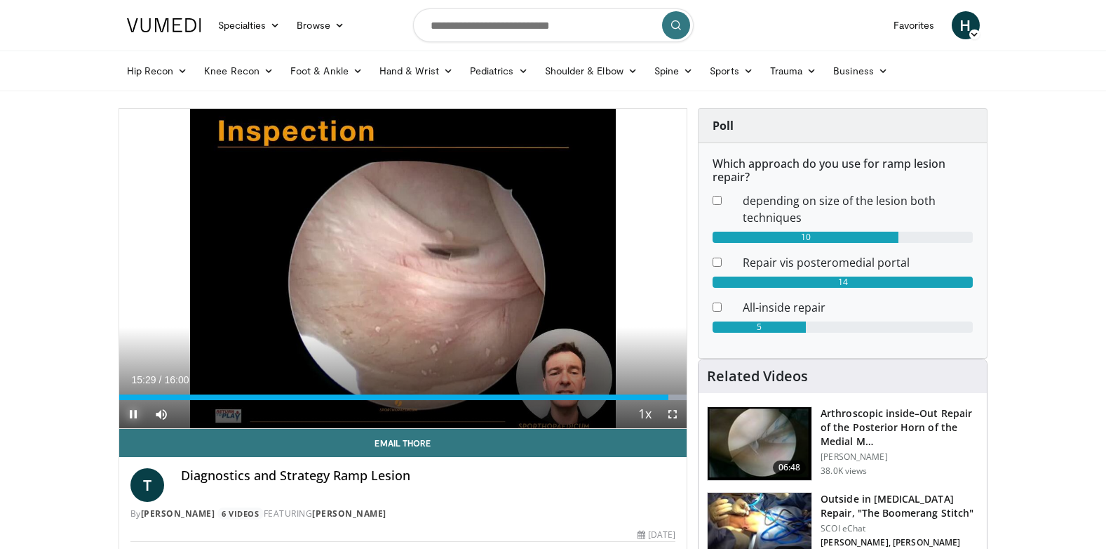
click at [134, 411] on span "Video Player" at bounding box center [133, 414] width 28 height 28
